Goal: Task Accomplishment & Management: Manage account settings

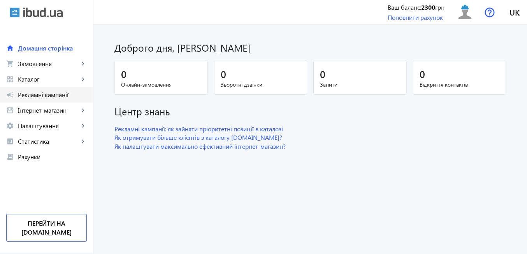
click at [42, 93] on span "Рекламні кампанії" at bounding box center [52, 95] width 69 height 8
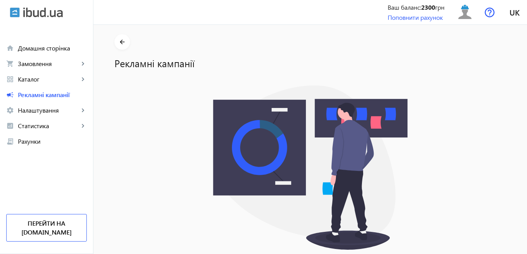
scroll to position [57, 0]
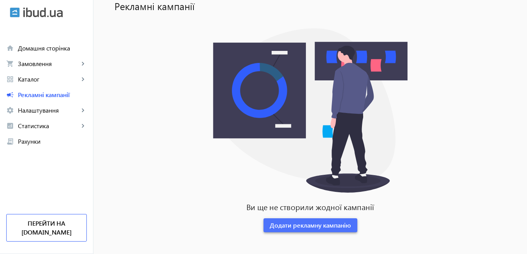
click at [307, 228] on span "Додати рекламну кампанію" at bounding box center [310, 225] width 81 height 9
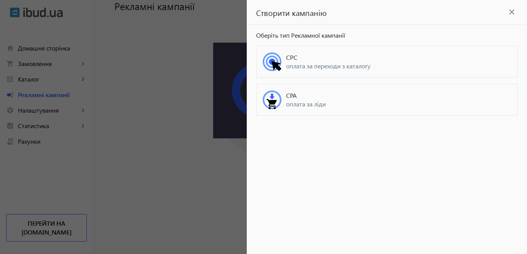
click at [302, 69] on span "оплата за переходи з каталогу" at bounding box center [398, 66] width 225 height 9
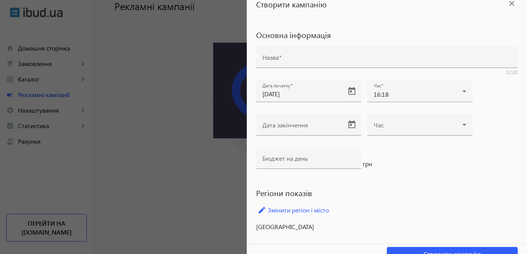
scroll to position [0, 0]
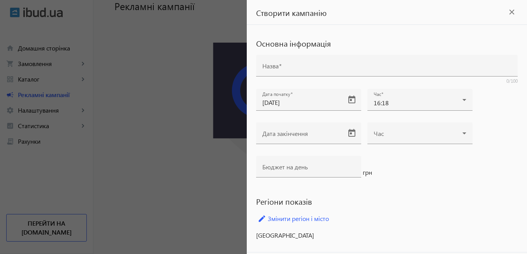
click at [508, 11] on mat-icon "close" at bounding box center [512, 12] width 12 height 12
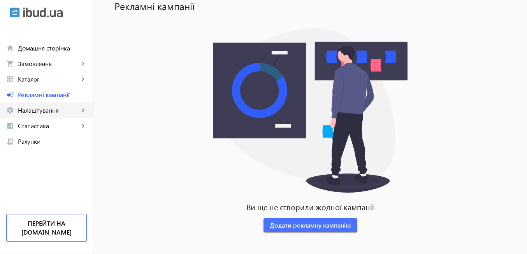
click at [40, 109] on span "Налаштування" at bounding box center [48, 111] width 61 height 8
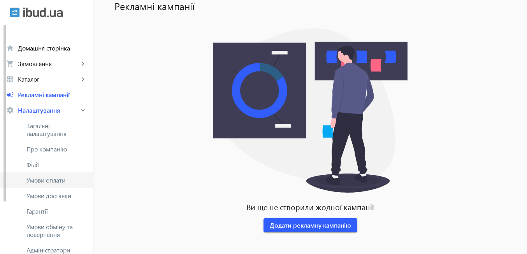
scroll to position [47, 0]
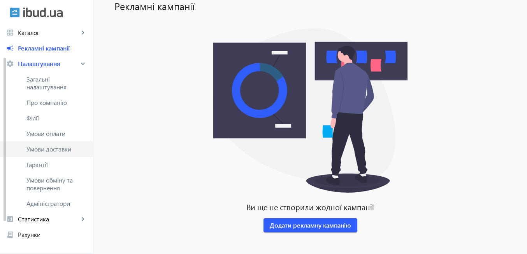
click at [47, 151] on span "Умови доставки" at bounding box center [56, 149] width 60 height 8
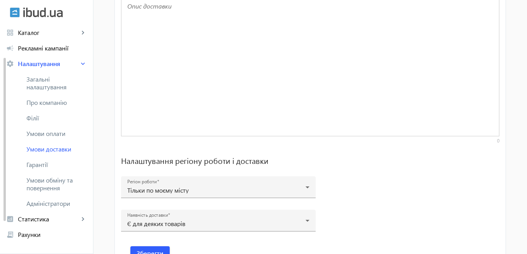
scroll to position [589, 0]
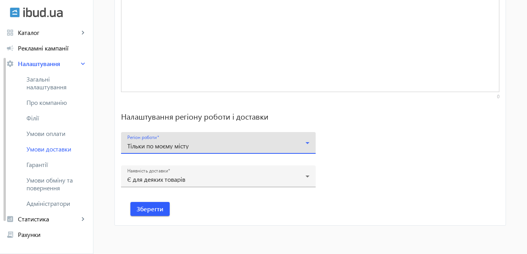
click at [303, 145] on icon at bounding box center [307, 142] width 9 height 9
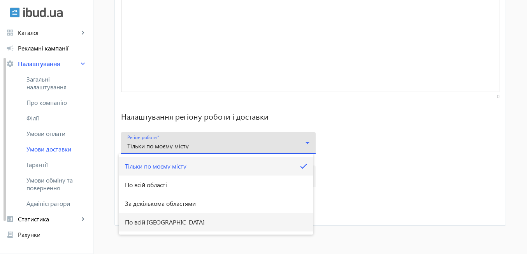
click at [163, 224] on span "По всій Україні" at bounding box center [165, 222] width 80 height 6
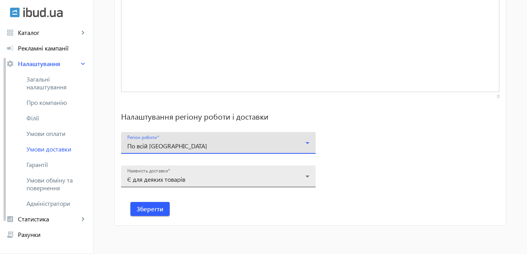
drag, startPoint x: 305, startPoint y: 176, endPoint x: 300, endPoint y: 176, distance: 5.1
click at [305, 176] on icon at bounding box center [307, 177] width 4 height 2
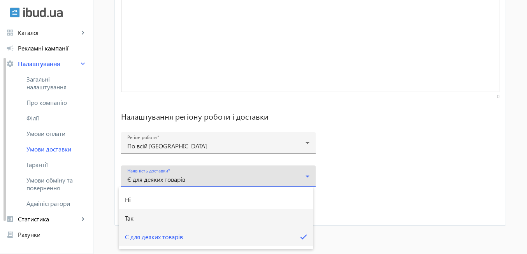
click at [149, 219] on mat-option "Так" at bounding box center [216, 218] width 194 height 19
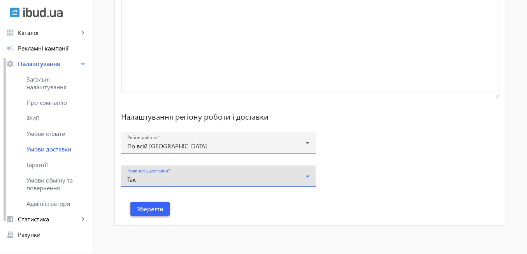
click at [154, 209] on span "Зберегти" at bounding box center [150, 209] width 27 height 9
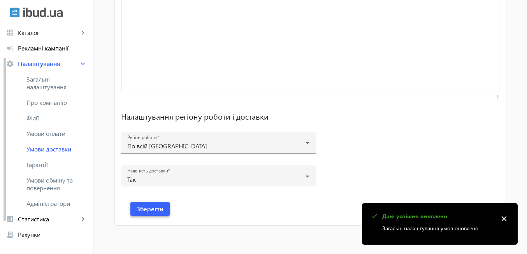
click at [151, 212] on span "Зберегти" at bounding box center [150, 209] width 27 height 9
click at [46, 49] on span "Рекламні кампанії" at bounding box center [52, 48] width 69 height 8
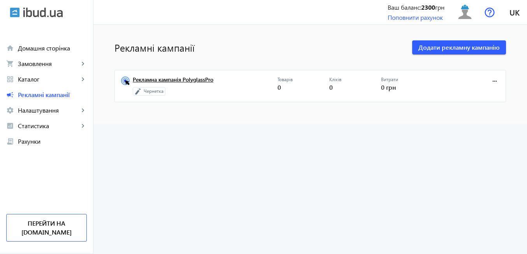
click at [191, 78] on link "Рекламна кампанія PolyglassPro" at bounding box center [205, 82] width 145 height 11
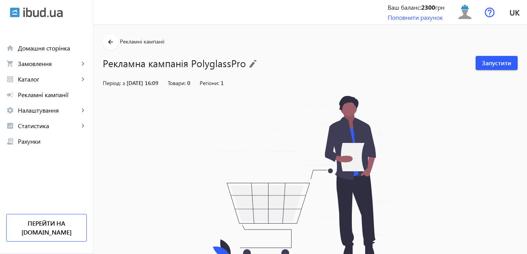
scroll to position [66, 0]
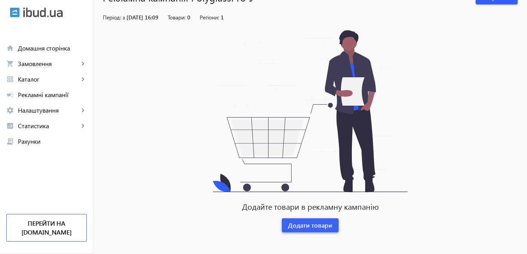
click at [315, 226] on span "Додати товари" at bounding box center [310, 225] width 44 height 9
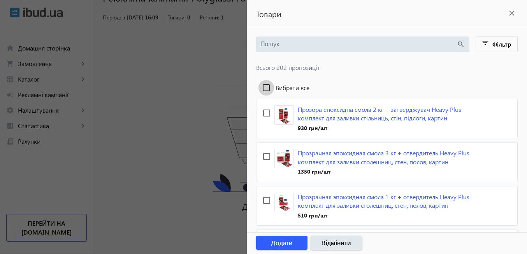
click at [269, 87] on input "Вибрати все" at bounding box center [266, 88] width 16 height 16
checkbox input "true"
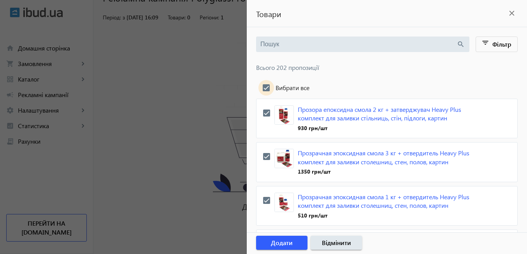
checkbox input "true"
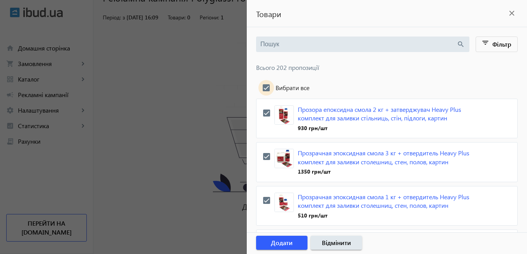
checkbox input "true"
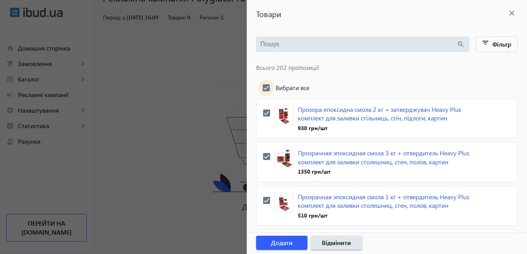
checkbox input "true"
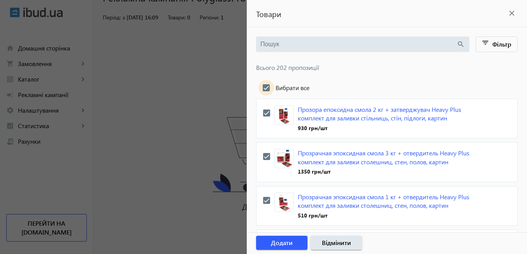
checkbox input "true"
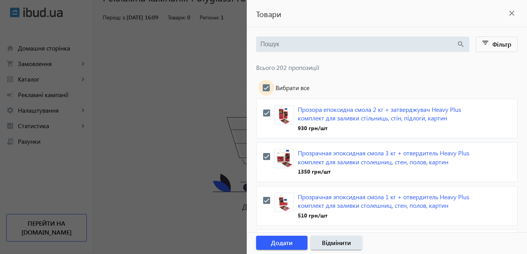
checkbox input "true"
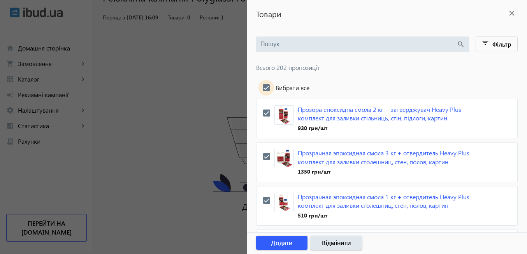
checkbox input "true"
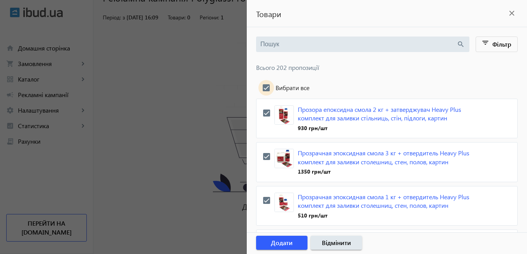
checkbox input "true"
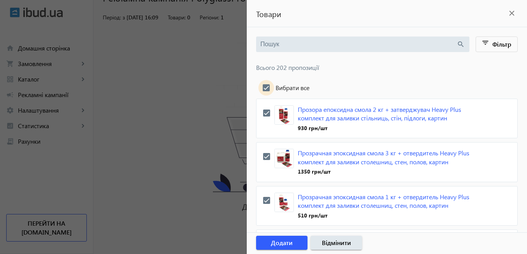
checkbox input "true"
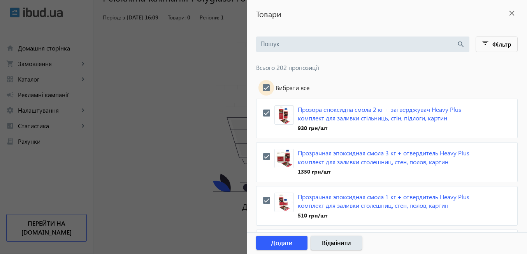
checkbox input "true"
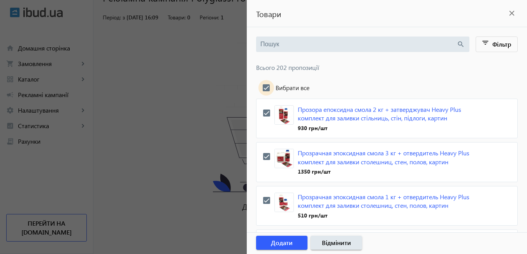
checkbox input "true"
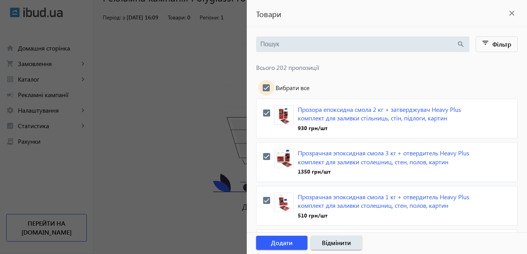
checkbox input "true"
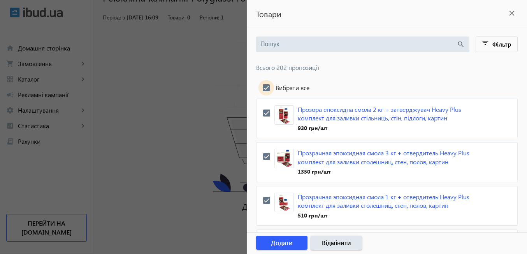
checkbox input "true"
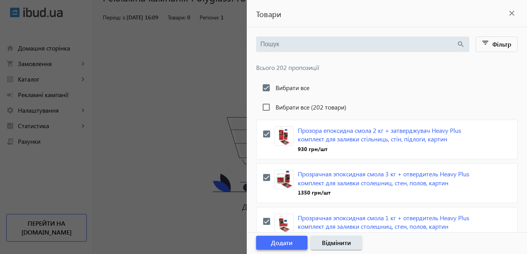
drag, startPoint x: 288, startPoint y: 244, endPoint x: 280, endPoint y: 217, distance: 28.3
click at [287, 244] on span "Додати" at bounding box center [282, 243] width 22 height 9
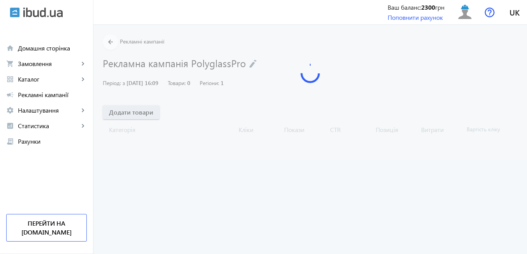
scroll to position [0, 0]
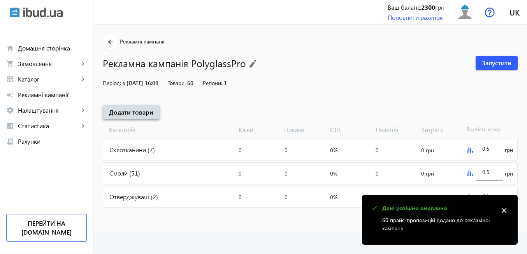
click at [138, 114] on span "Додати товари" at bounding box center [131, 112] width 44 height 9
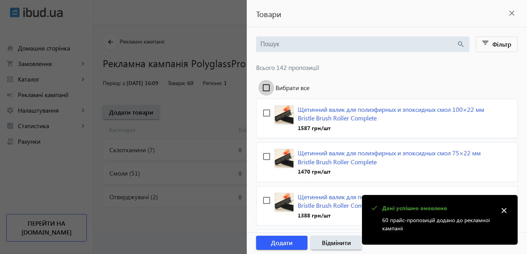
drag, startPoint x: 268, startPoint y: 86, endPoint x: 275, endPoint y: 254, distance: 167.8
click at [268, 87] on input "Вибрати все" at bounding box center [266, 88] width 16 height 16
checkbox input "true"
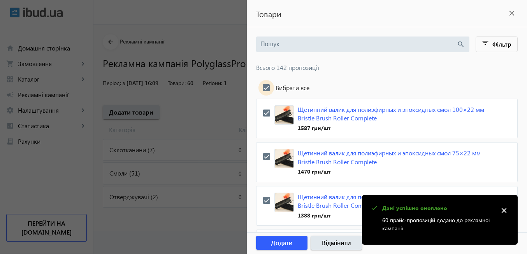
checkbox input "true"
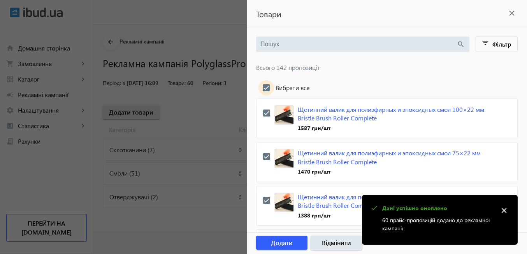
checkbox input "true"
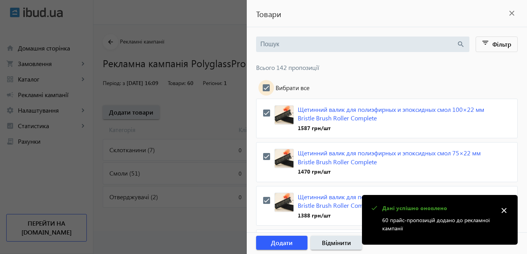
checkbox input "true"
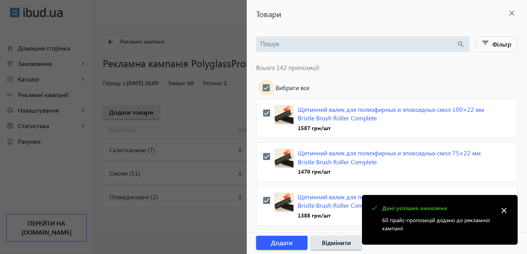
checkbox input "true"
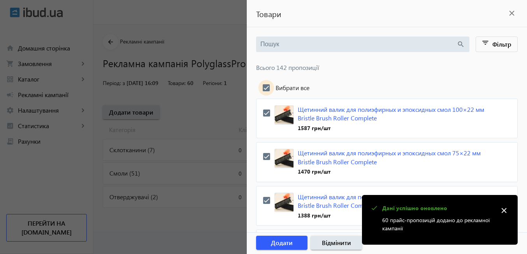
checkbox input "true"
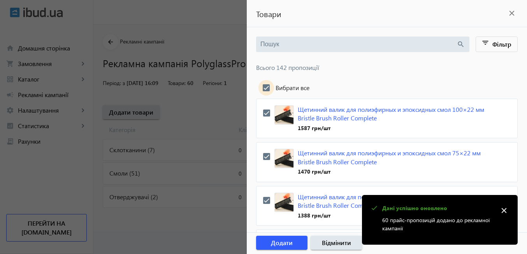
checkbox input "true"
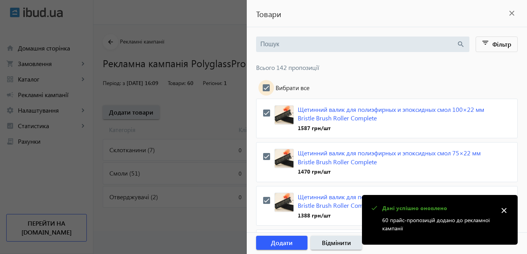
checkbox input "true"
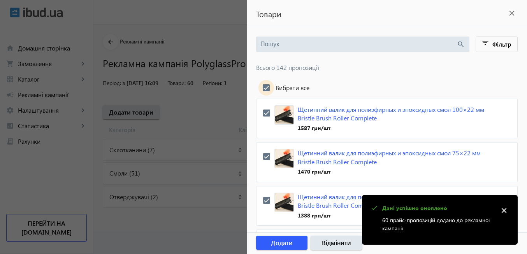
checkbox input "true"
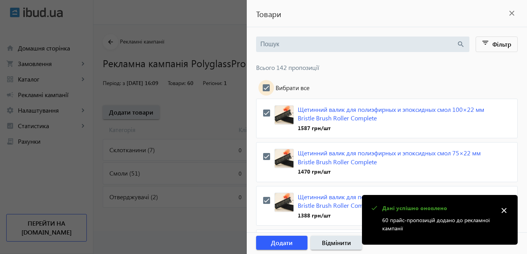
checkbox input "true"
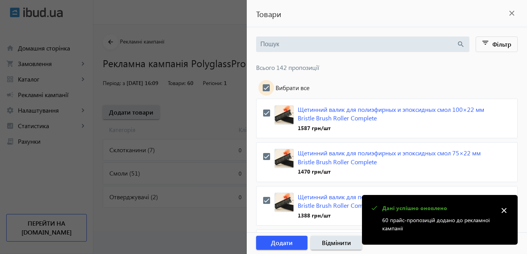
checkbox input "true"
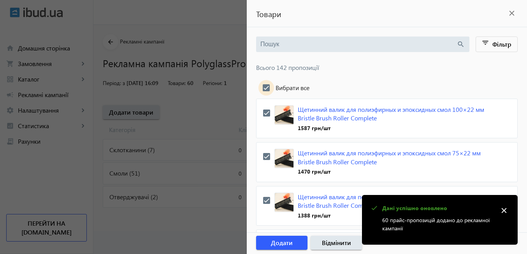
checkbox input "true"
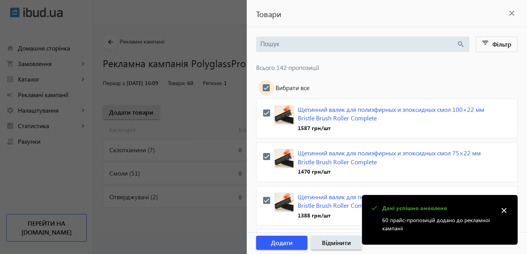
checkbox input "true"
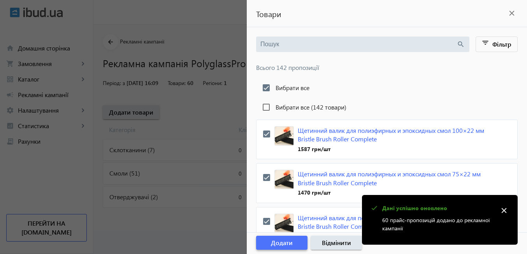
click at [277, 245] on span "Додати" at bounding box center [282, 243] width 22 height 9
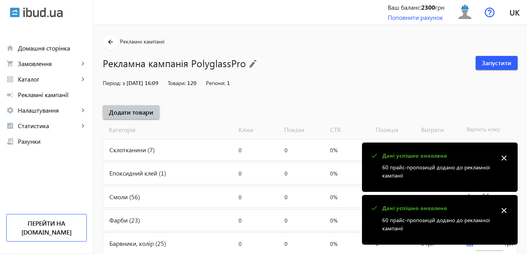
click at [505, 159] on mat-icon "close" at bounding box center [504, 158] width 12 height 12
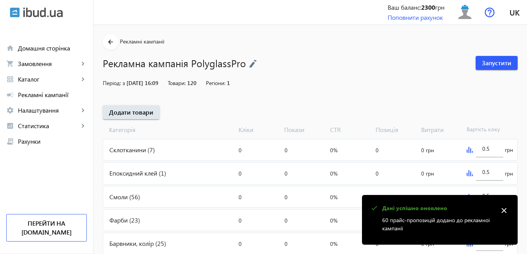
click at [504, 211] on mat-icon "close" at bounding box center [504, 211] width 12 height 12
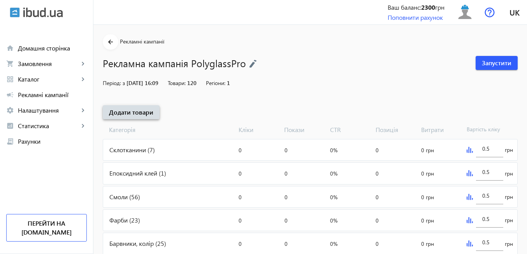
click at [146, 115] on span "Додати товари" at bounding box center [131, 112] width 44 height 9
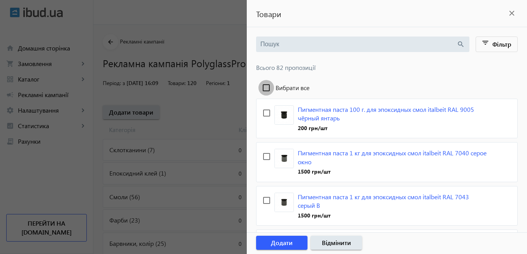
drag, startPoint x: 265, startPoint y: 88, endPoint x: 258, endPoint y: 153, distance: 66.1
click at [264, 88] on input "Вибрати все" at bounding box center [266, 88] width 16 height 16
checkbox input "true"
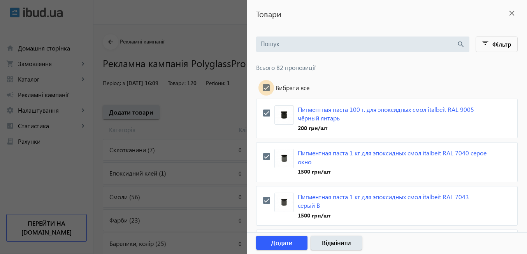
checkbox input "true"
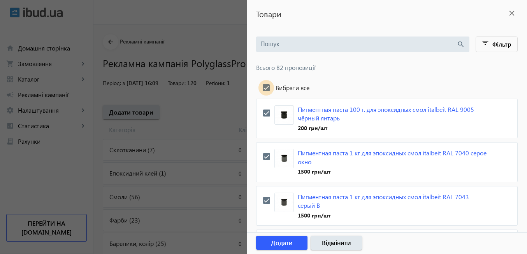
checkbox input "true"
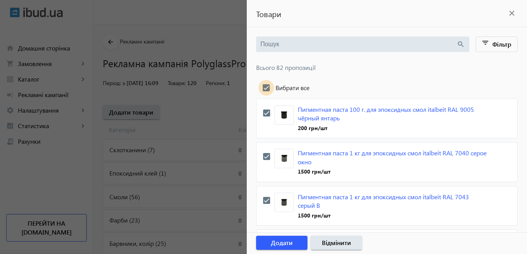
checkbox input "true"
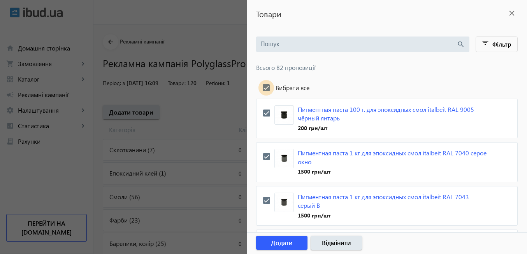
checkbox input "true"
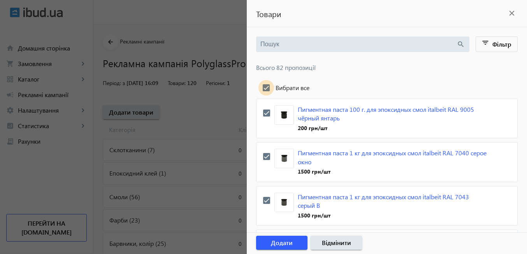
checkbox input "true"
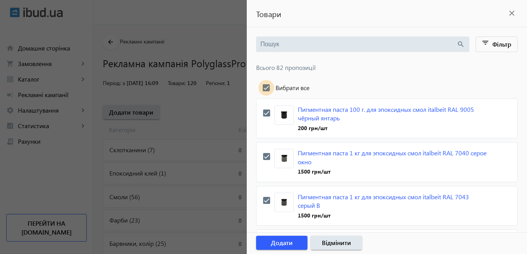
checkbox input "true"
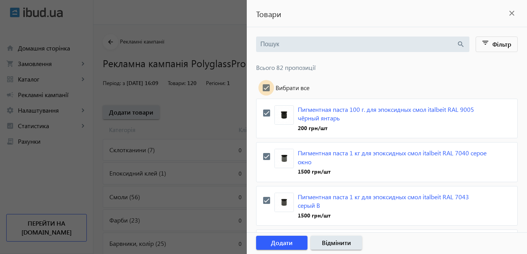
checkbox input "true"
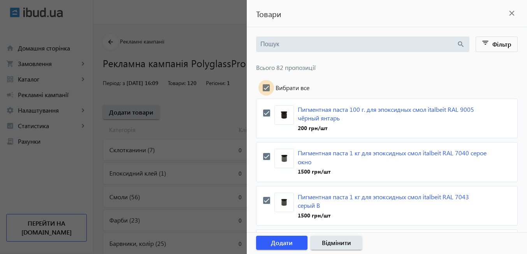
checkbox input "true"
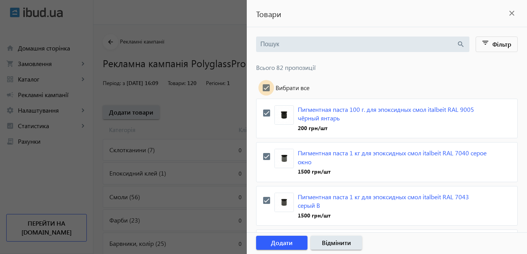
checkbox input "true"
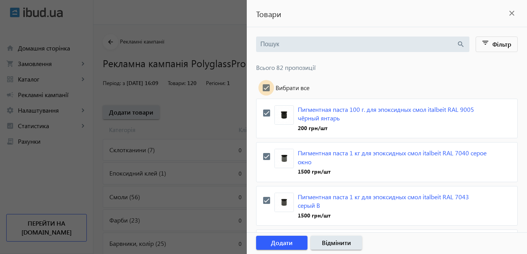
checkbox input "true"
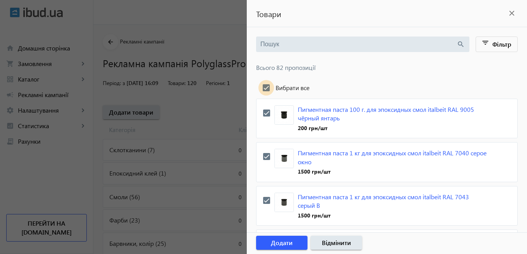
checkbox input "true"
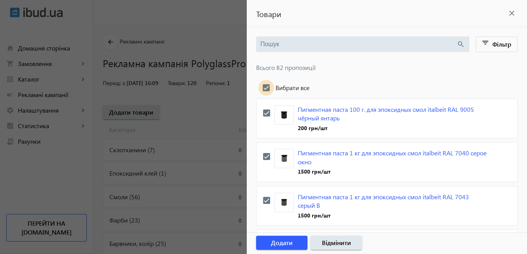
checkbox input "true"
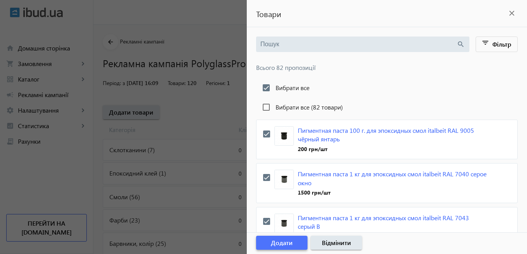
click at [277, 243] on span "Додати" at bounding box center [282, 243] width 22 height 9
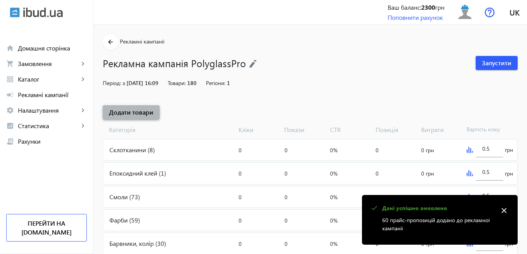
click at [142, 110] on span "Додати товари" at bounding box center [131, 112] width 44 height 9
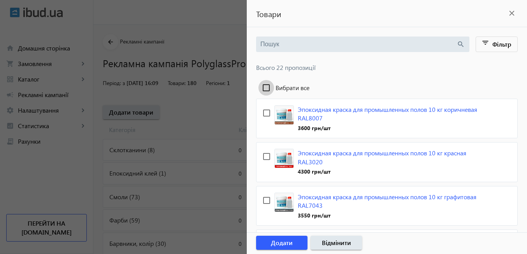
click at [266, 87] on input "Вибрати все" at bounding box center [266, 88] width 16 height 16
checkbox input "true"
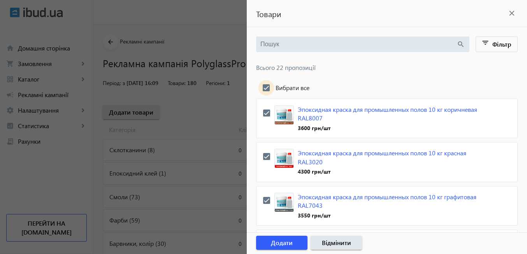
checkbox input "true"
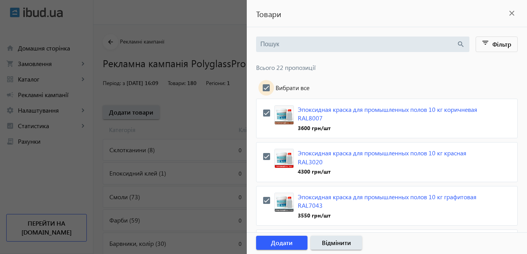
checkbox input "true"
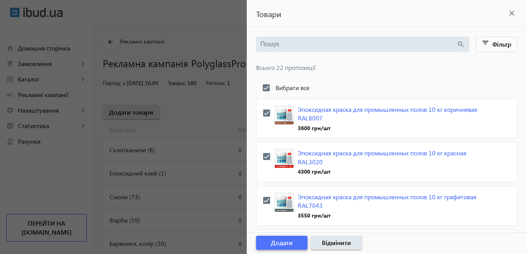
click at [275, 244] on span "Додати" at bounding box center [282, 243] width 22 height 9
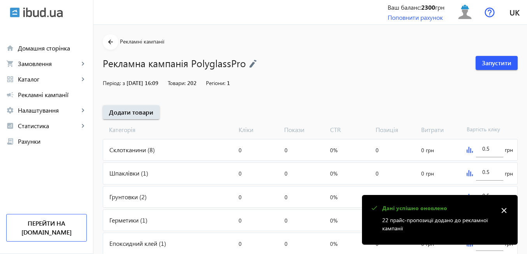
click at [507, 213] on mat-icon "close" at bounding box center [504, 211] width 12 height 12
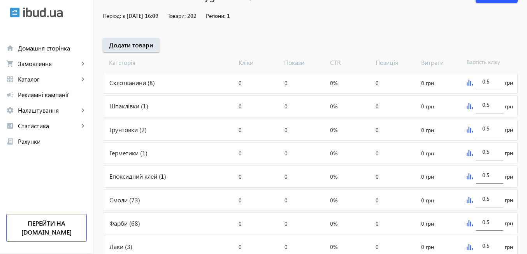
scroll to position [47, 0]
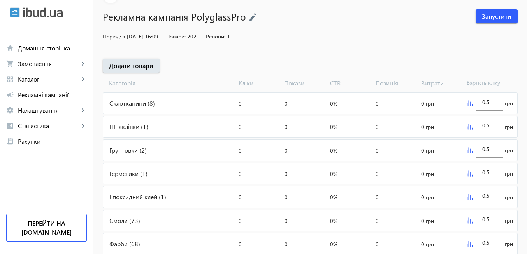
click at [249, 17] on img at bounding box center [253, 17] width 8 height 9
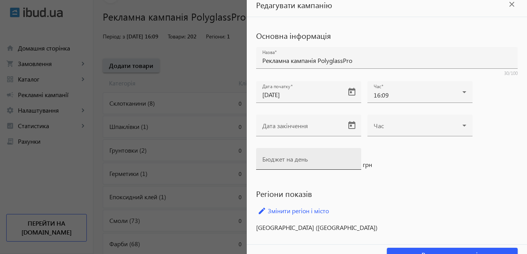
scroll to position [20, 0]
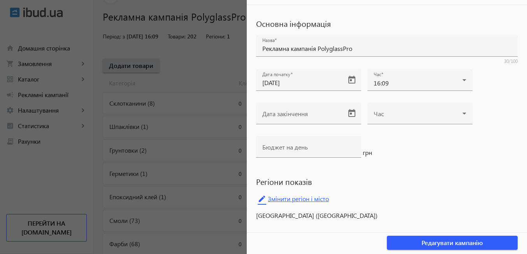
click at [312, 200] on link "edit Змінити регіон і місто" at bounding box center [386, 199] width 261 height 12
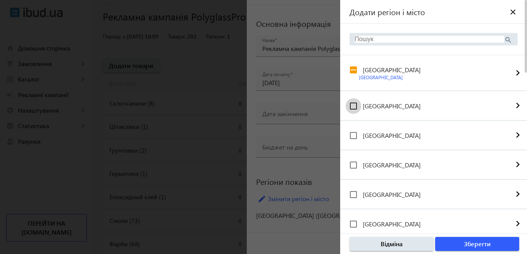
click at [354, 106] on input "Вінницька область" at bounding box center [353, 106] width 16 height 16
drag, startPoint x: 352, startPoint y: 135, endPoint x: 352, endPoint y: 140, distance: 5.1
click at [352, 136] on input "Волинська область" at bounding box center [353, 136] width 16 height 16
drag, startPoint x: 354, startPoint y: 165, endPoint x: 353, endPoint y: 176, distance: 10.9
click at [354, 165] on input "Дніпропетровська область" at bounding box center [353, 166] width 16 height 16
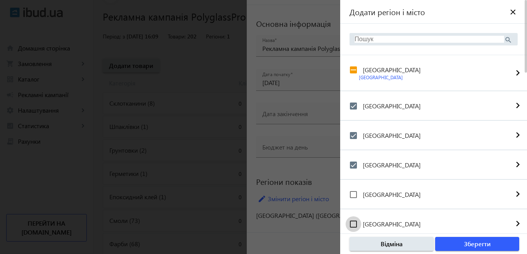
click at [356, 223] on input "Житомирська область" at bounding box center [353, 225] width 16 height 16
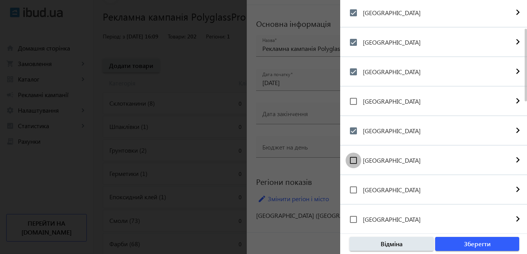
click at [352, 161] on input "Закарпатська область" at bounding box center [353, 161] width 16 height 16
click at [354, 192] on input "Запорізька область" at bounding box center [353, 190] width 16 height 16
click at [353, 219] on input "Івано-Франківська область" at bounding box center [353, 220] width 16 height 16
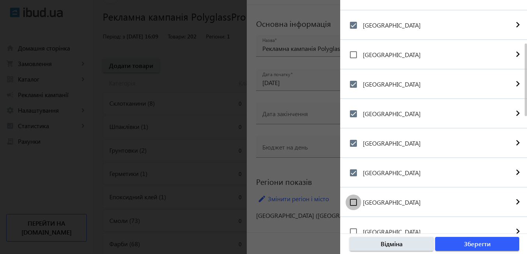
click at [350, 201] on input "Кіровоградська область" at bounding box center [353, 203] width 16 height 16
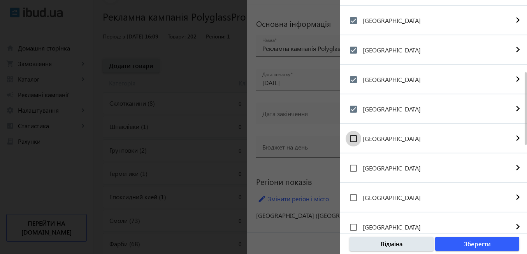
click at [355, 138] on input "Львівська область" at bounding box center [353, 139] width 16 height 16
drag, startPoint x: 353, startPoint y: 171, endPoint x: 352, endPoint y: 184, distance: 13.7
click at [352, 171] on input "Миколаївська область" at bounding box center [353, 169] width 16 height 16
click at [354, 202] on input "Одеська область" at bounding box center [353, 198] width 16 height 16
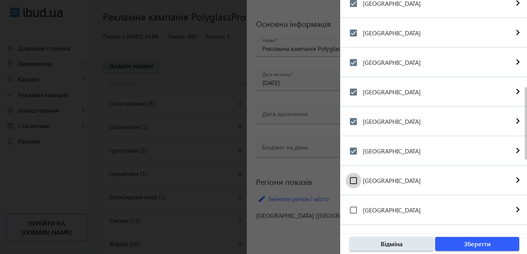
click at [353, 180] on input "Полтавська область" at bounding box center [353, 181] width 16 height 16
click at [351, 211] on input "Рівненська область" at bounding box center [353, 211] width 16 height 16
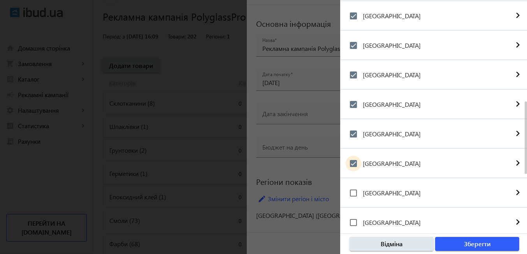
scroll to position [373, 0]
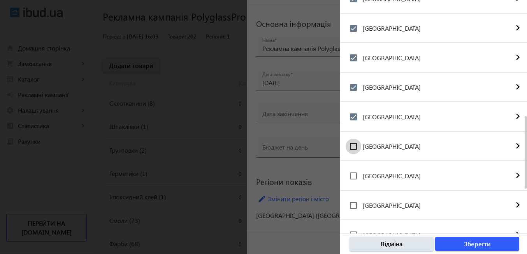
click at [356, 145] on input "Сумська область" at bounding box center [353, 147] width 16 height 16
click at [352, 176] on input "Тернопільська область" at bounding box center [353, 176] width 16 height 16
click at [354, 206] on input "Харківська область" at bounding box center [353, 206] width 16 height 16
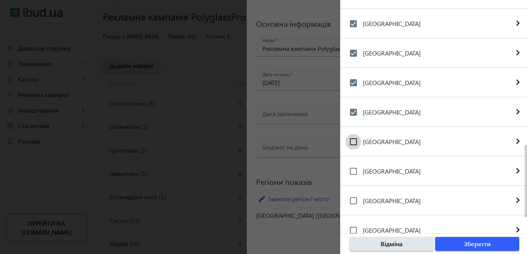
click at [354, 145] on input "Херсонська область" at bounding box center [353, 142] width 16 height 16
click at [352, 170] on input "Хмельницька область" at bounding box center [353, 172] width 16 height 16
click at [354, 200] on input "Черкаська область" at bounding box center [353, 201] width 16 height 16
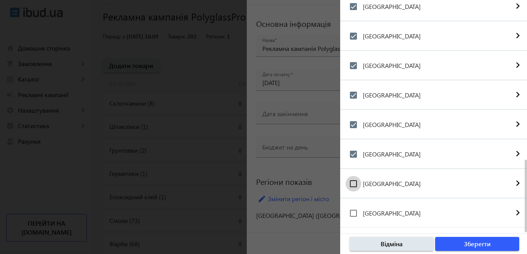
click at [352, 183] on input "Чернігівська область" at bounding box center [353, 184] width 16 height 16
click at [351, 215] on input "Чернівецька область" at bounding box center [353, 214] width 16 height 16
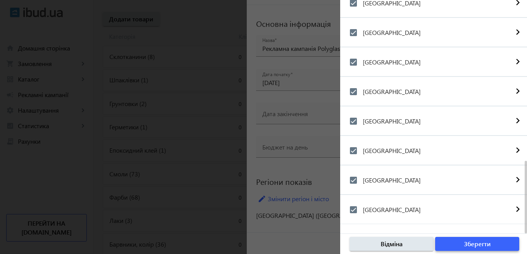
click at [449, 246] on span "button" at bounding box center [477, 244] width 84 height 19
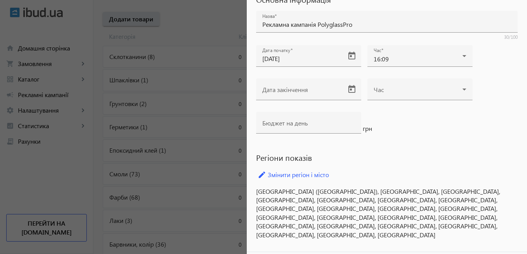
scroll to position [63, 0]
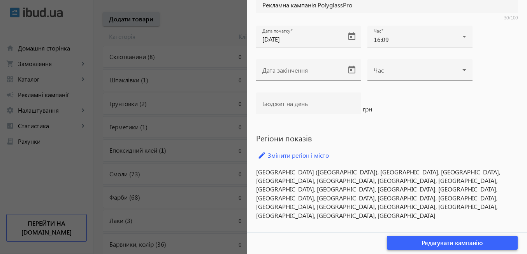
click at [449, 244] on span "Редагувати кампанію" at bounding box center [451, 243] width 61 height 9
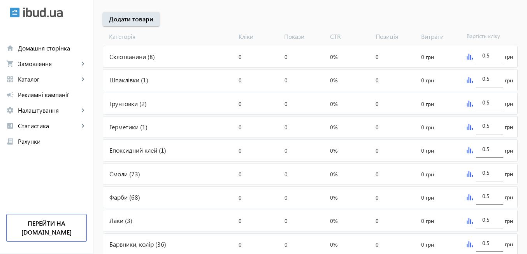
click at [470, 57] on img at bounding box center [469, 57] width 6 height 6
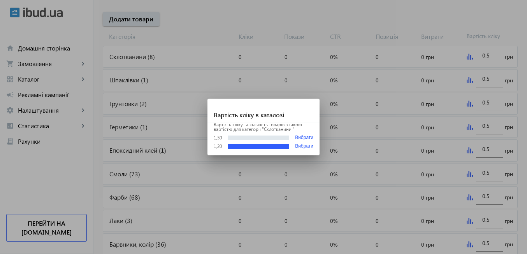
scroll to position [0, 0]
click at [357, 110] on div at bounding box center [263, 127] width 527 height 254
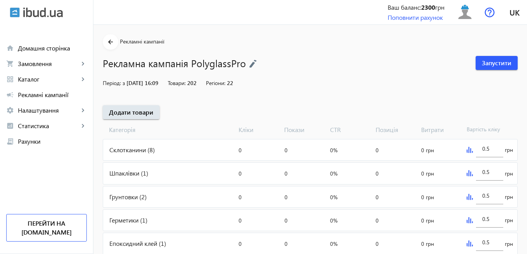
scroll to position [93, 0]
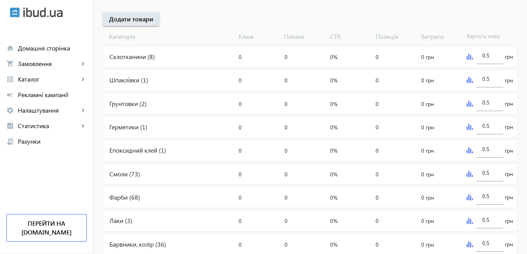
click at [467, 79] on img at bounding box center [469, 80] width 6 height 6
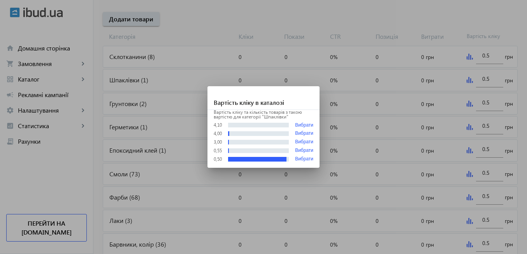
scroll to position [0, 0]
click at [351, 118] on div at bounding box center [263, 127] width 527 height 254
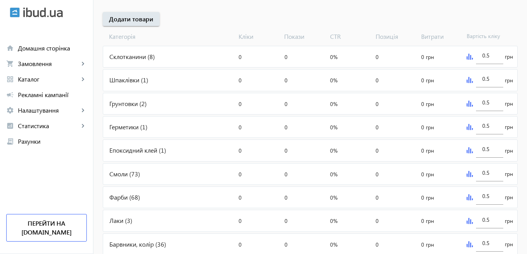
click at [469, 127] on img at bounding box center [469, 127] width 6 height 6
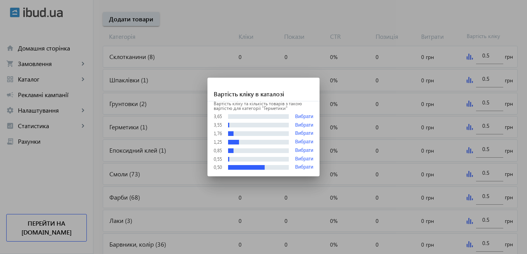
scroll to position [0, 0]
click at [364, 149] on div at bounding box center [263, 127] width 527 height 254
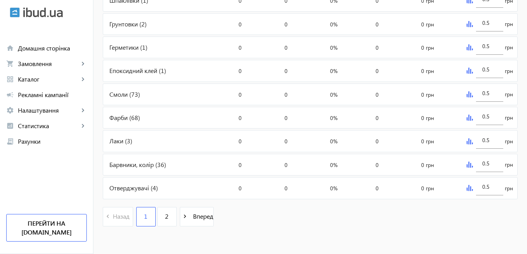
scroll to position [175, 0]
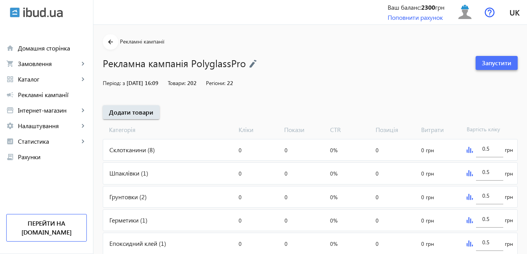
click at [487, 65] on span "Запустити" at bounding box center [497, 63] width 30 height 9
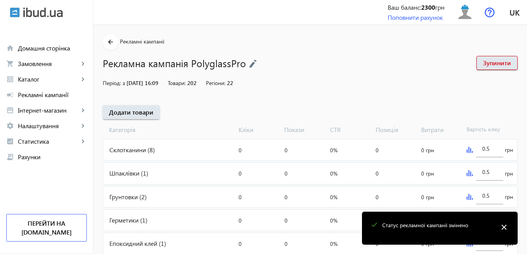
click at [505, 226] on mat-icon "close" at bounding box center [504, 228] width 12 height 12
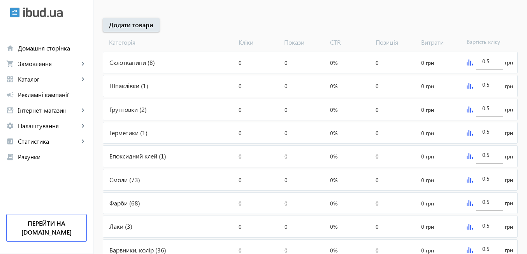
scroll to position [93, 0]
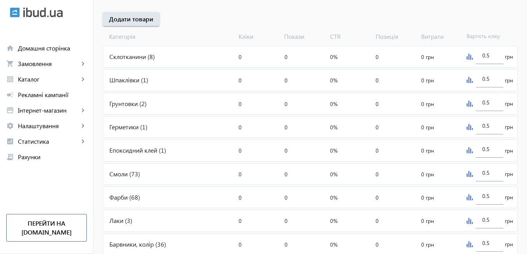
click at [129, 57] on div "Склотканини (8)" at bounding box center [169, 56] width 132 height 21
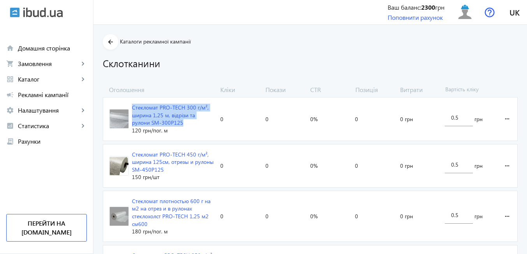
drag, startPoint x: 125, startPoint y: 104, endPoint x: 157, endPoint y: 120, distance: 35.7
click at [157, 120] on span "Стекломат PRO-TECH 300 г/м², ширина 1,25 м, відрізи та рулони SM-300P125 120 гр…" at bounding box center [160, 119] width 114 height 43
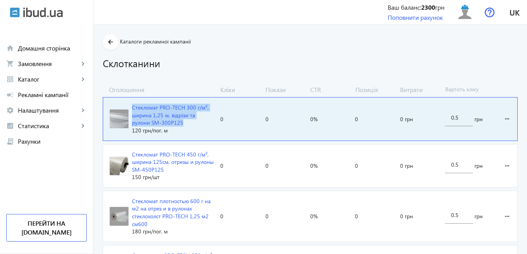
copy div "Стекломат PRO-TECH 300 г/м², ширина 1,25 м, відрізи та рулони SM-300P125"
click at [468, 18] on img at bounding box center [465, 13] width 18 height 18
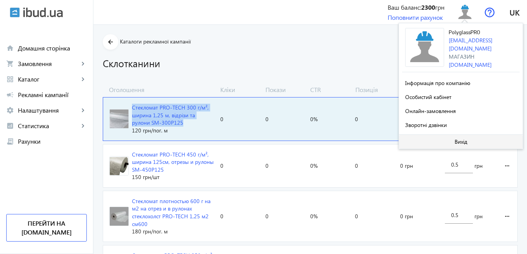
click at [456, 142] on span "Вихід" at bounding box center [460, 142] width 13 height 6
